Goal: Task Accomplishment & Management: Manage account settings

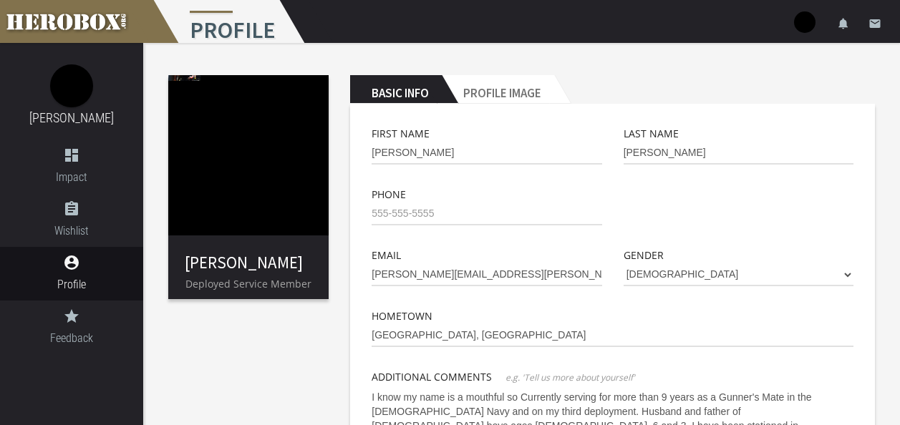
scroll to position [143, 0]
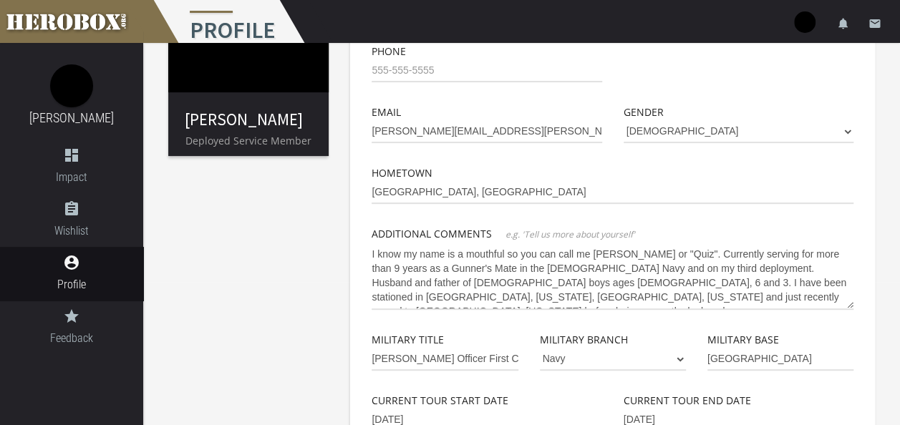
click at [656, 253] on textarea "I know my name is a mouthful so you can call me [PERSON_NAME] or "Quiz". Curren…" at bounding box center [612, 276] width 482 height 67
click at [507, 285] on textarea "I know my name is a mouthful so you can call me [PERSON_NAME] or "Quiz" if it h…" at bounding box center [612, 276] width 482 height 67
click at [851, 289] on textarea "I know my name is a mouthful so you can call me [PERSON_NAME] or "Quiz" if it h…" at bounding box center [612, 276] width 482 height 67
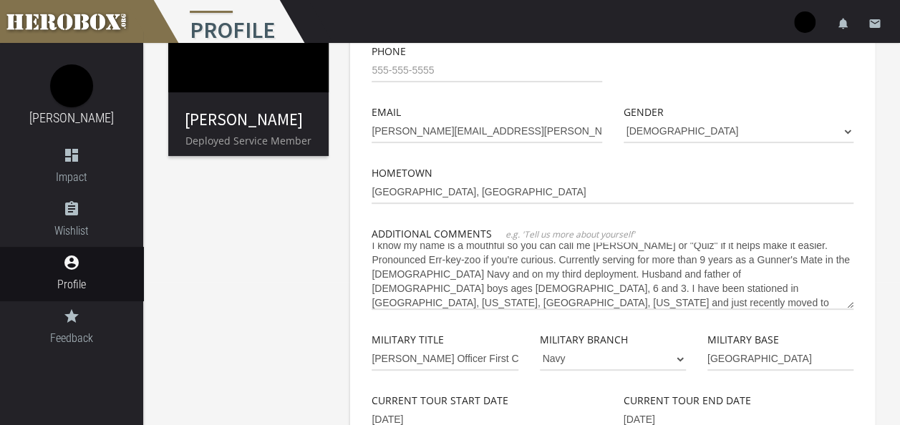
click at [783, 298] on textarea "I know my name is a mouthful so you can call me [PERSON_NAME] or "Quiz" if it h…" at bounding box center [612, 276] width 482 height 67
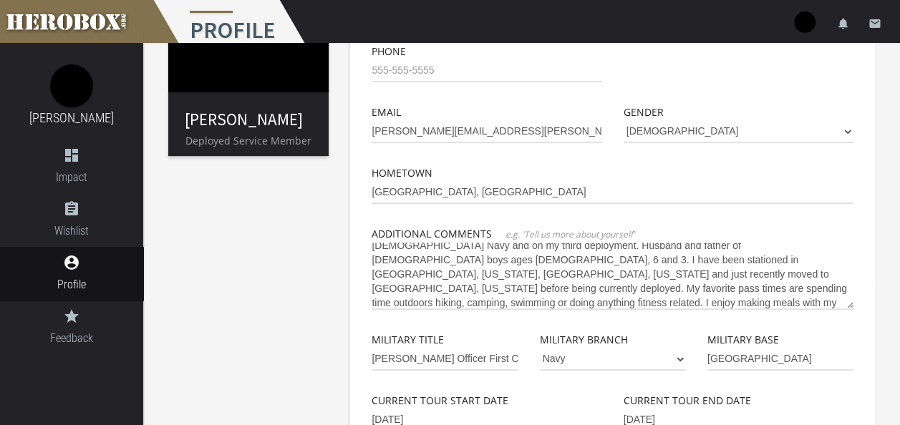
click at [555, 301] on textarea "I know my name is a mouthful so you can call me [PERSON_NAME] or "Quiz" if it h…" at bounding box center [612, 276] width 482 height 67
click at [638, 298] on textarea "I know my name is a mouthful so you can call me [PERSON_NAME] or "Quiz" if it h…" at bounding box center [612, 276] width 482 height 67
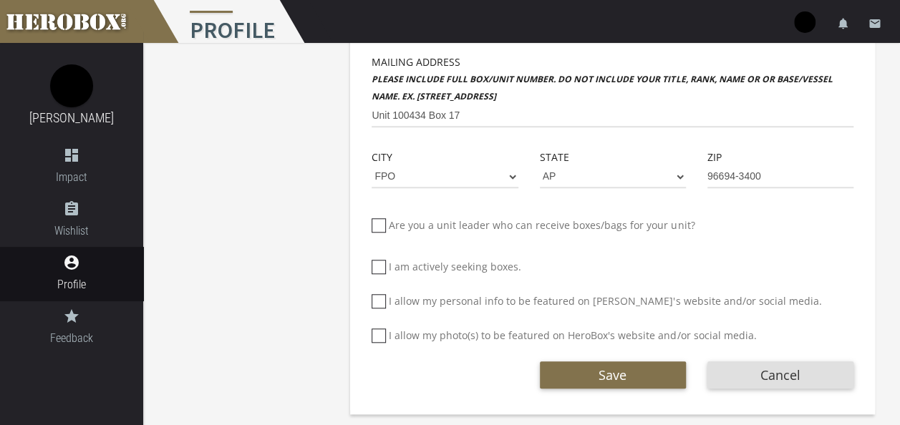
scroll to position [547, 0]
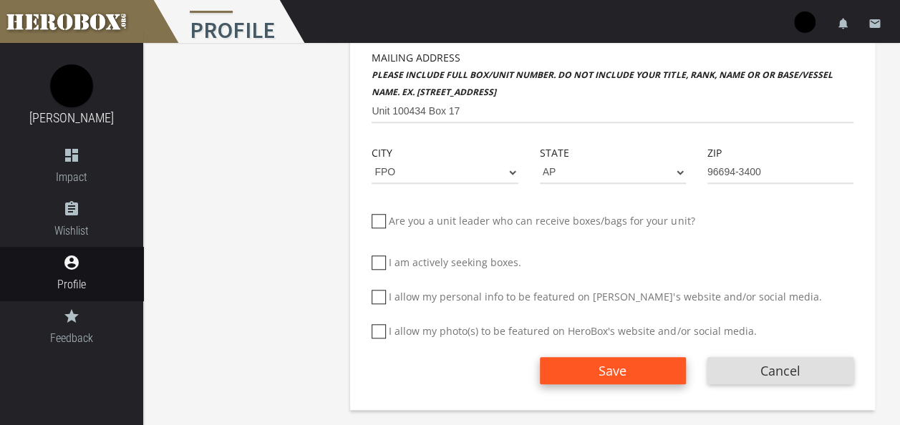
type textarea "I know my name is a mouthful so you can call me [PERSON_NAME] or "Quiz" if it h…"
click at [651, 368] on button "Save" at bounding box center [613, 370] width 146 height 27
click at [623, 369] on span "Save" at bounding box center [612, 370] width 28 height 17
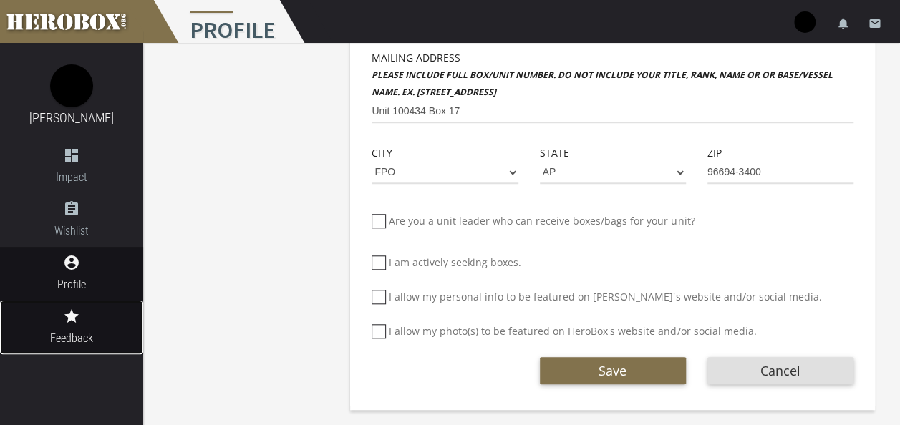
click at [85, 328] on link "grade Feedback" at bounding box center [71, 328] width 143 height 54
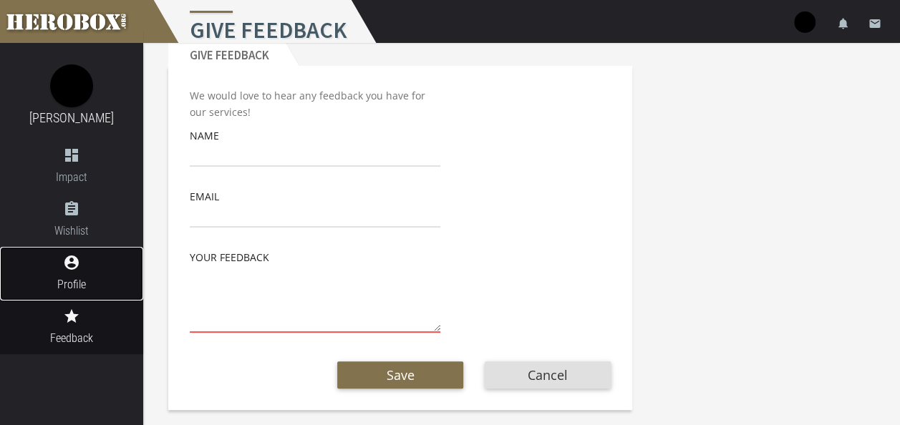
click at [77, 281] on span "Profile" at bounding box center [71, 285] width 143 height 18
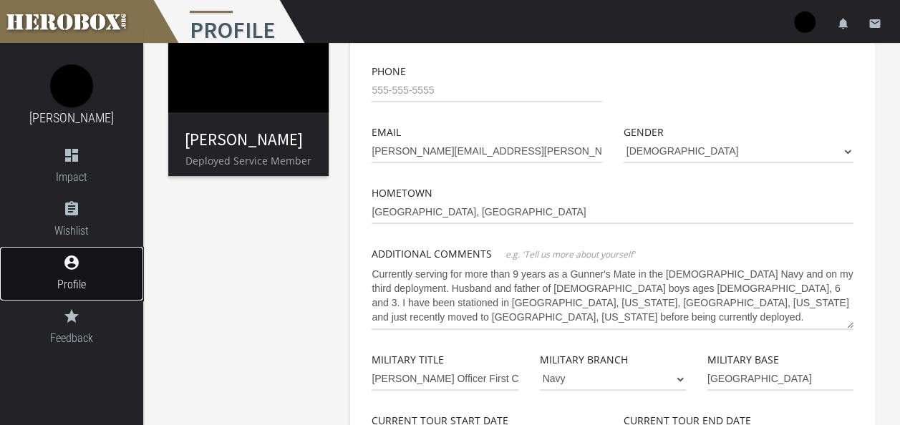
scroll to position [117, 0]
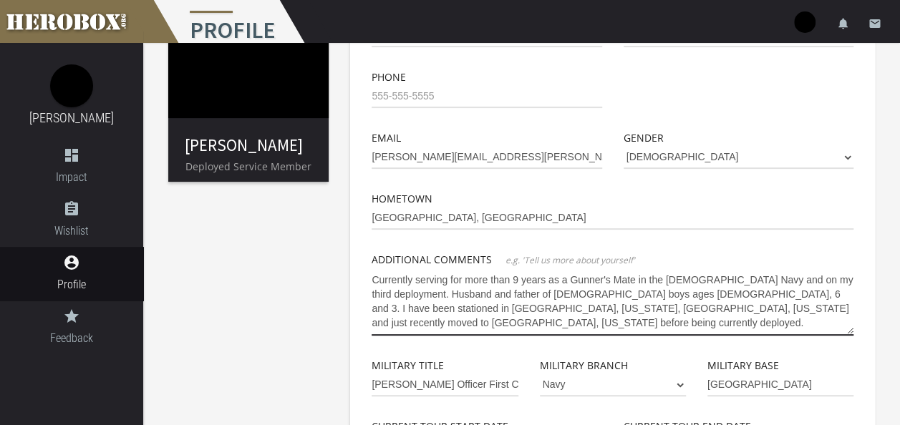
click at [674, 306] on textarea "Currently serving for more than 9 years as a Gunner's Mate in the [DEMOGRAPHIC_…" at bounding box center [612, 301] width 482 height 67
drag, startPoint x: 669, startPoint y: 292, endPoint x: 697, endPoint y: 342, distance: 57.3
click at [697, 342] on div "First Name [PERSON_NAME] Last Name [GEOGRAPHIC_DATA] Phone Email [PERSON_NAME][…" at bounding box center [612, 393] width 482 height 771
click at [763, 306] on textarea "Currently serving for more than 9 years as a Gunner's Mate in the [DEMOGRAPHIC_…" at bounding box center [612, 301] width 482 height 67
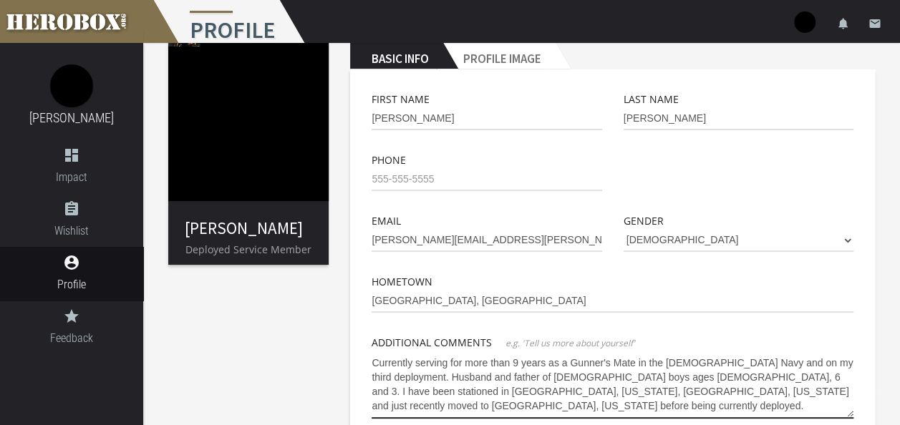
scroll to position [0, 0]
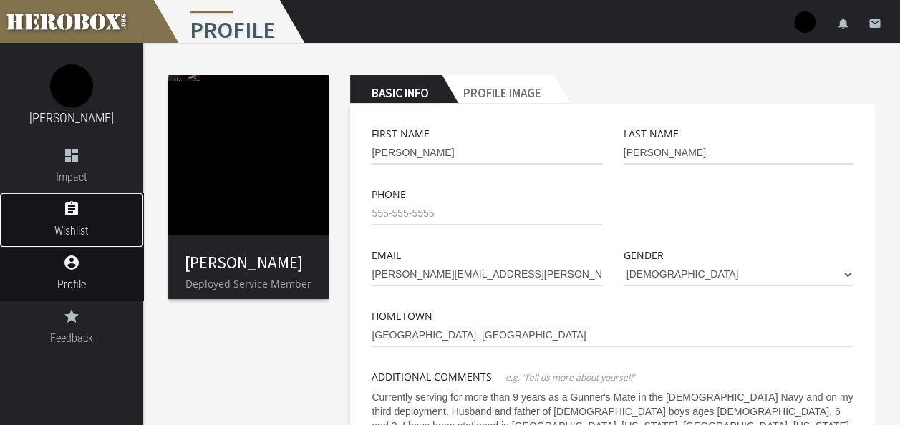
click at [74, 210] on icon "assignment" at bounding box center [71, 208] width 143 height 17
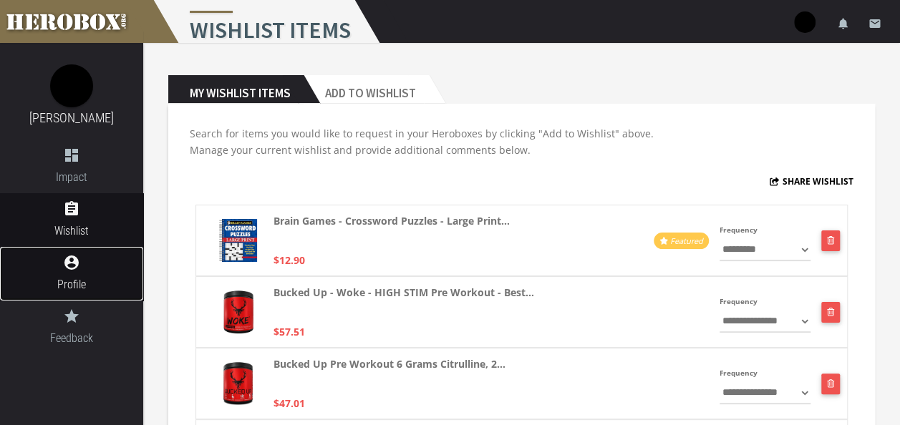
click at [89, 263] on icon "account_circle" at bounding box center [71, 262] width 143 height 17
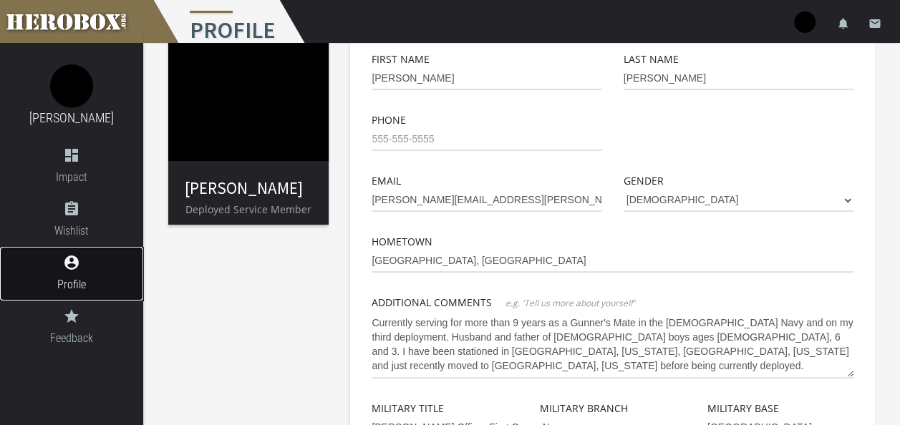
scroll to position [72, 0]
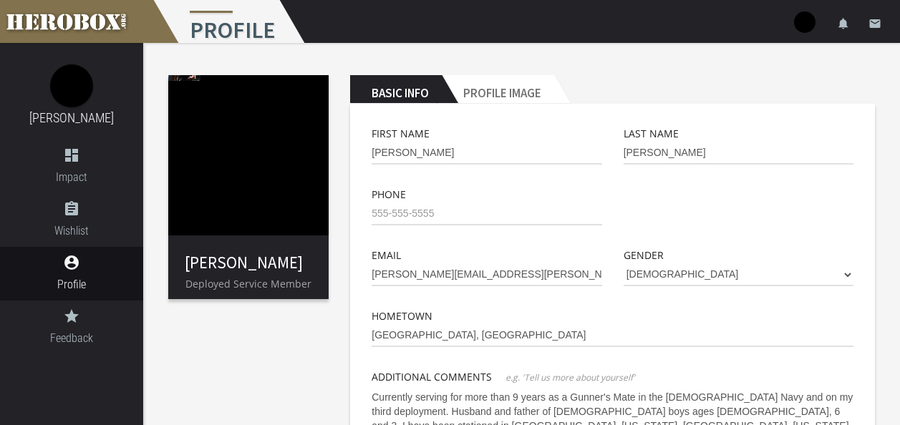
scroll to position [72, 0]
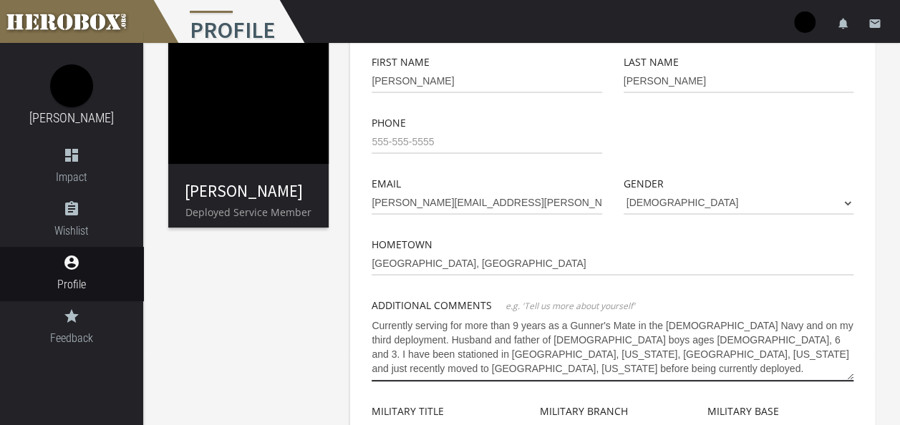
click at [667, 364] on textarea "Currently serving for more than 9 years as a Gunner's Mate in the [DEMOGRAPHIC_…" at bounding box center [612, 347] width 482 height 67
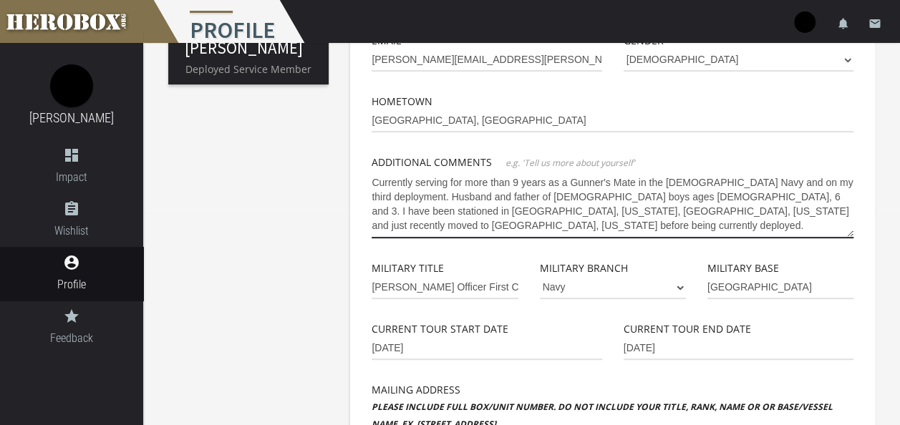
click at [734, 209] on textarea "Currently serving for more than 9 years as a Gunner's Mate in the [DEMOGRAPHIC_…" at bounding box center [612, 204] width 482 height 67
click at [428, 224] on textarea "Currently serving for more than 9 years as a Gunner's Mate in the [DEMOGRAPHIC_…" at bounding box center [612, 204] width 482 height 67
click at [603, 228] on textarea "Currently serving for more than 9 years as a Gunner's Mate in the US Navy and o…" at bounding box center [612, 204] width 482 height 67
drag, startPoint x: 731, startPoint y: 223, endPoint x: 346, endPoint y: 176, distance: 387.9
click at [346, 176] on div "Basic Info Profile Image First Name Rodolfo Last Name Urquizu Phone Email rodol…" at bounding box center [612, 301] width 546 height 903
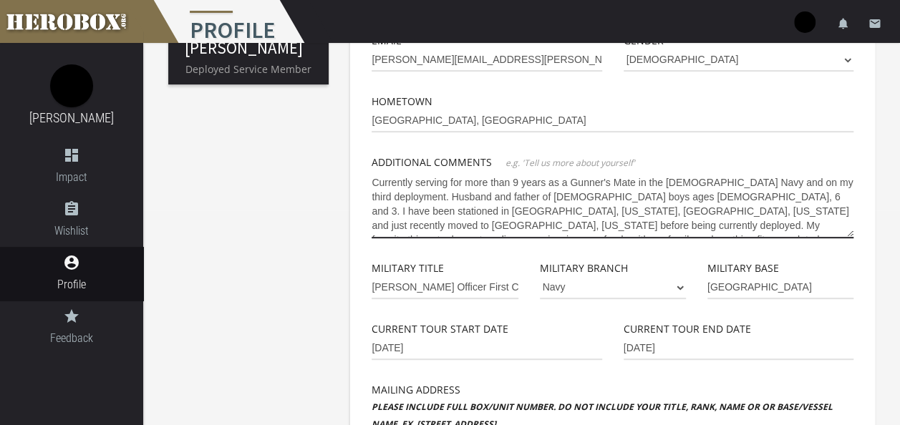
click at [601, 220] on textarea "Currently serving for more than 9 years as a Gunner's Mate in the US Navy and o…" at bounding box center [612, 204] width 482 height 67
click at [608, 221] on textarea "Currently serving for more than 9 years as a Gunner's Mate in the US Navy and o…" at bounding box center [612, 204] width 482 height 67
drag, startPoint x: 767, startPoint y: 223, endPoint x: 365, endPoint y: 177, distance: 404.7
click at [365, 177] on div "First Name Rodolfo Last Name Urquizu Phone Email rodolfo.urquizu@lcs20.navy.mil…" at bounding box center [612, 324] width 503 height 827
type textarea "Currently serving for more than 9 years as a Gunner's Mate in the US Navy and o…"
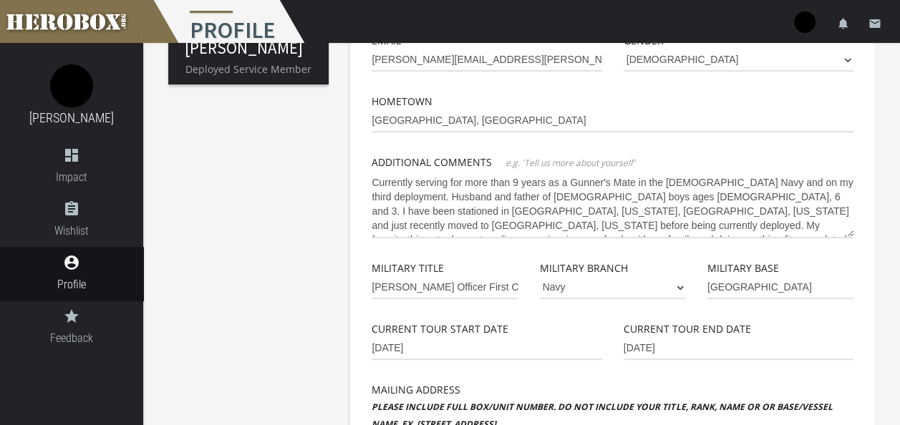
click at [359, 213] on div "First Name Rodolfo Last Name Urquizu Phone Email rodolfo.urquizu@lcs20.navy.mil…" at bounding box center [612, 313] width 525 height 849
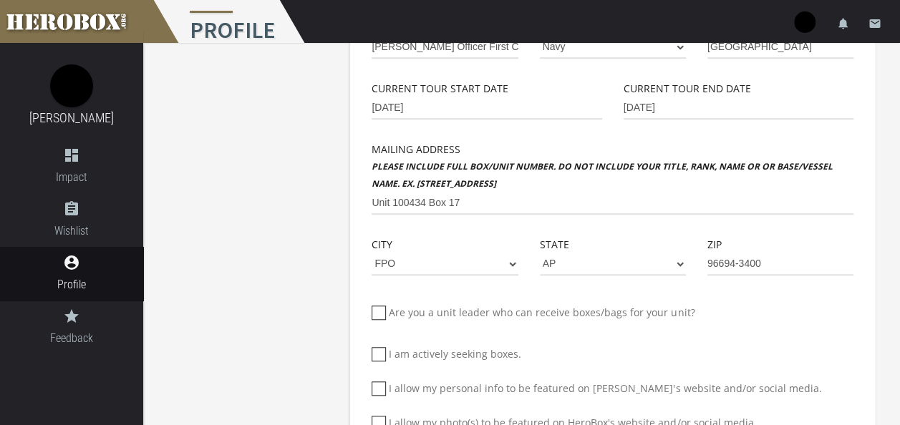
scroll to position [547, 0]
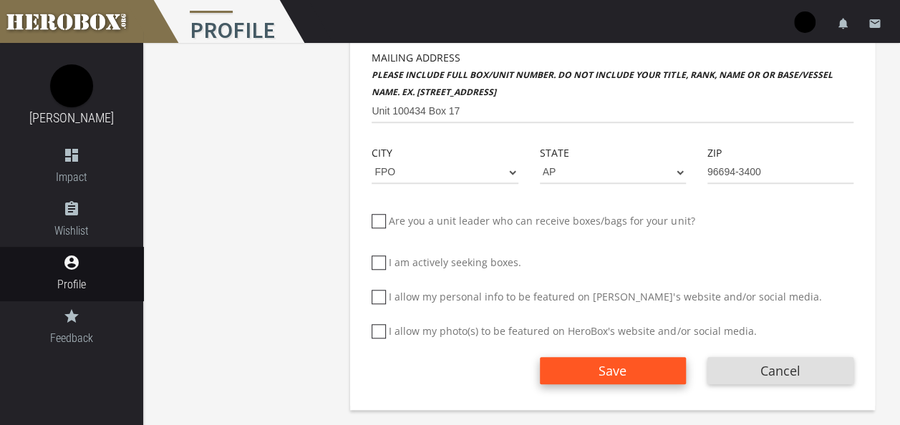
click at [605, 368] on span "Save" at bounding box center [612, 370] width 28 height 17
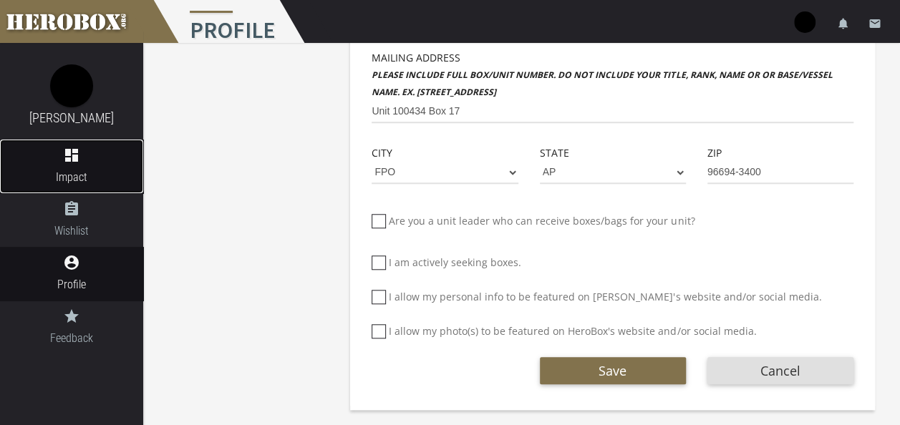
click at [62, 155] on icon "dashboard" at bounding box center [71, 155] width 143 height 17
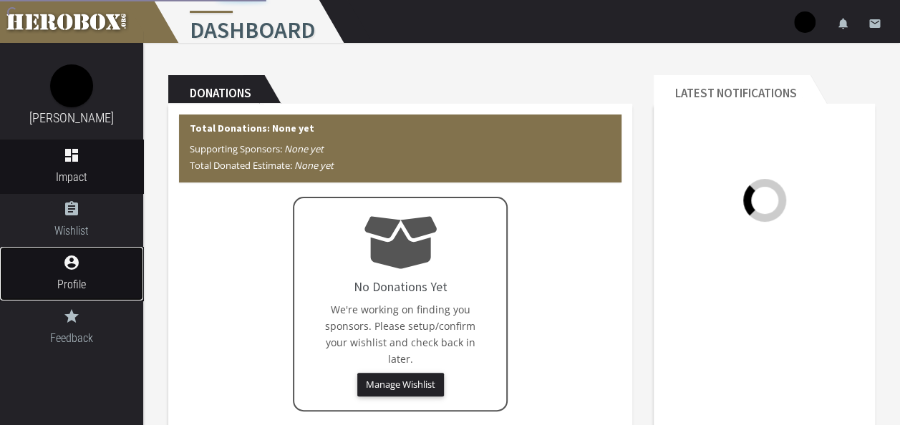
click at [75, 279] on span "Profile" at bounding box center [71, 285] width 143 height 18
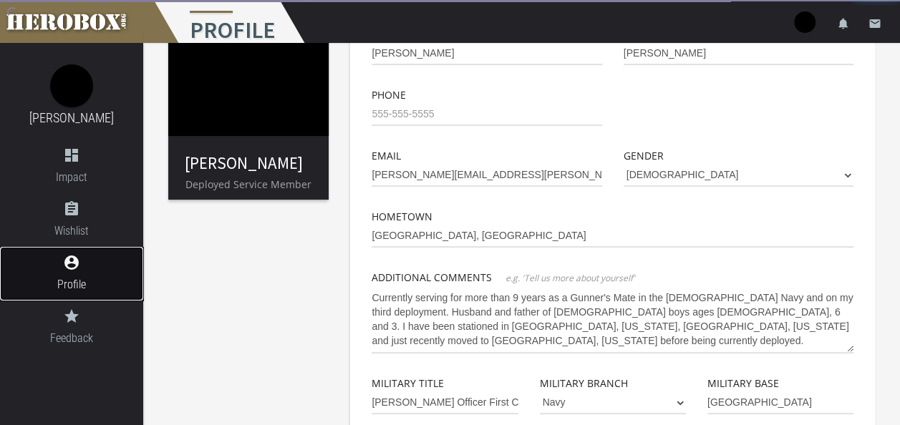
scroll to position [215, 0]
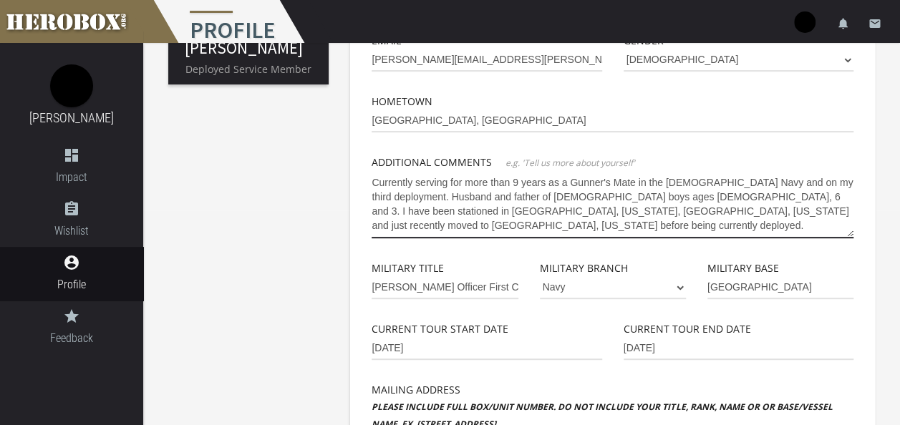
click at [552, 217] on textarea "Currently serving for more than 9 years as a Gunner's Mate in the [DEMOGRAPHIC_…" at bounding box center [612, 204] width 482 height 67
click at [600, 268] on div "First Name [PERSON_NAME] Last Name [GEOGRAPHIC_DATA] Phone Email [PERSON_NAME][…" at bounding box center [612, 296] width 482 height 771
click at [311, 230] on div "Rodolfo Urquizu Deployed Service Member Basic Info Profile Image First Name Rod…" at bounding box center [521, 290] width 756 height 925
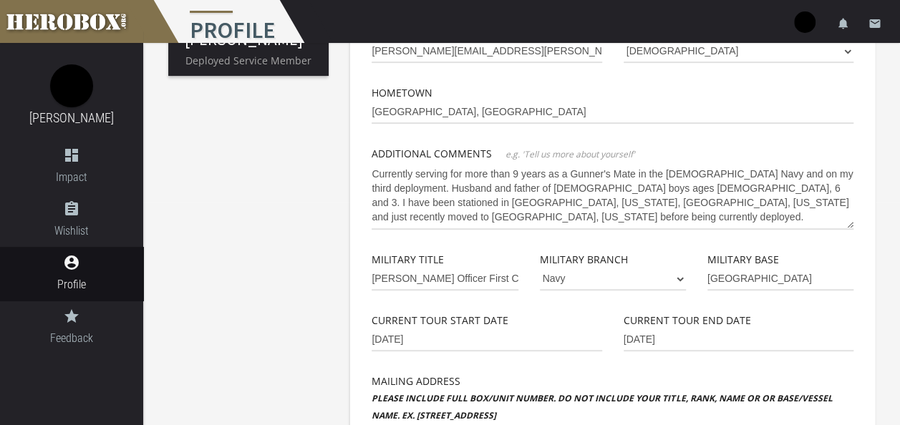
scroll to position [223, 0]
